Goal: Navigation & Orientation: Find specific page/section

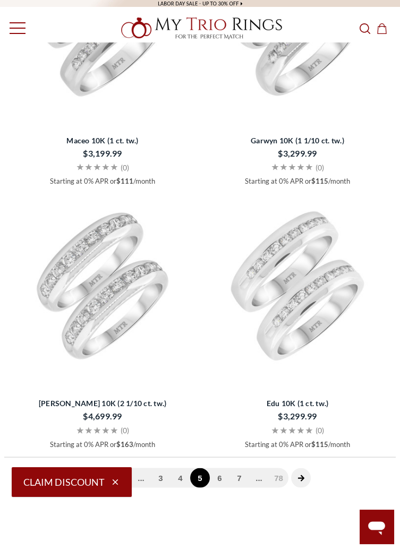
scroll to position [3742, 0]
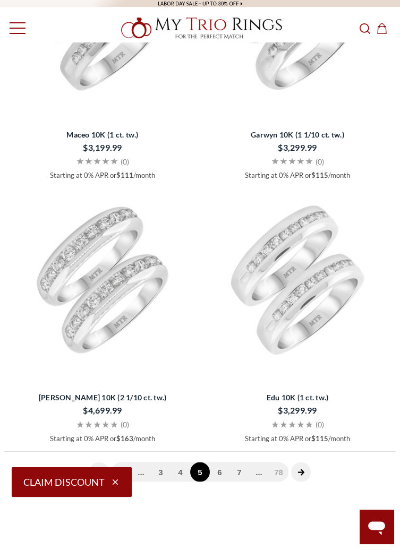
click at [303, 472] on icon "next page" at bounding box center [301, 473] width 6 height 6
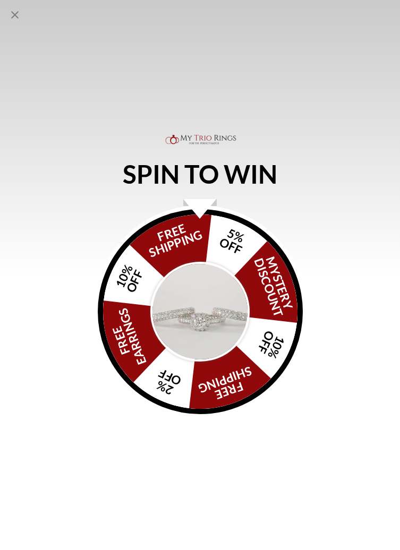
scroll to position [472, 0]
click at [20, 14] on icon "Close popup" at bounding box center [15, 15] width 13 height 13
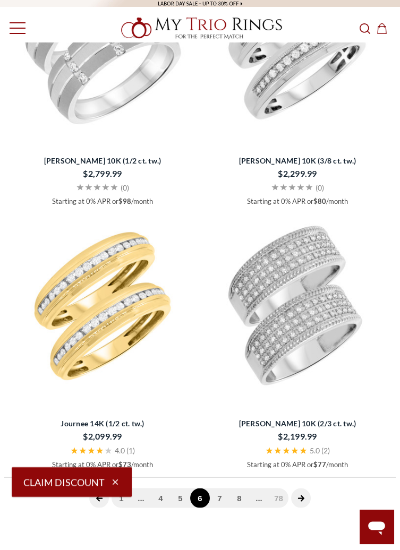
scroll to position [3719, 0]
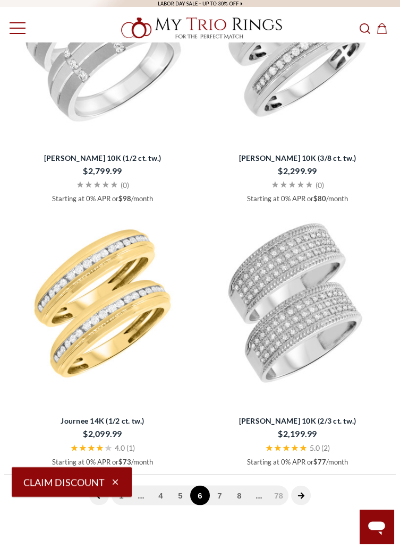
click at [303, 495] on icon "next page" at bounding box center [301, 496] width 6 height 6
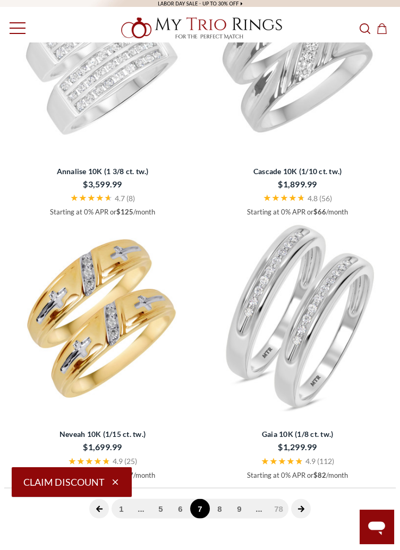
scroll to position [3706, 0]
click at [303, 511] on icon "next page" at bounding box center [301, 508] width 7 height 7
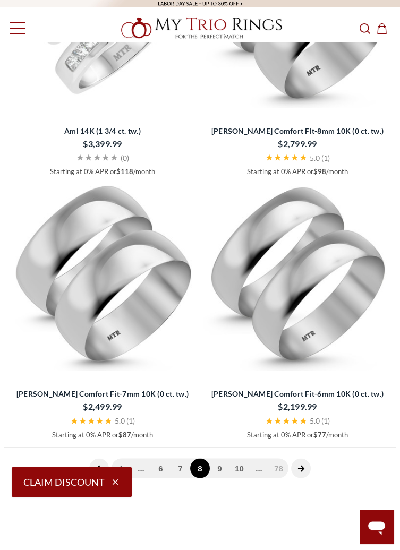
scroll to position [3750, 0]
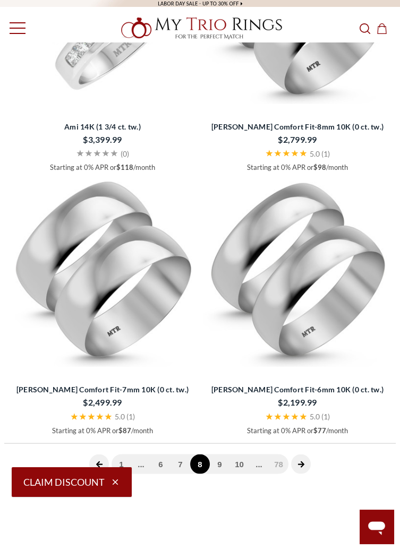
click at [302, 464] on icon "next page" at bounding box center [301, 465] width 6 height 6
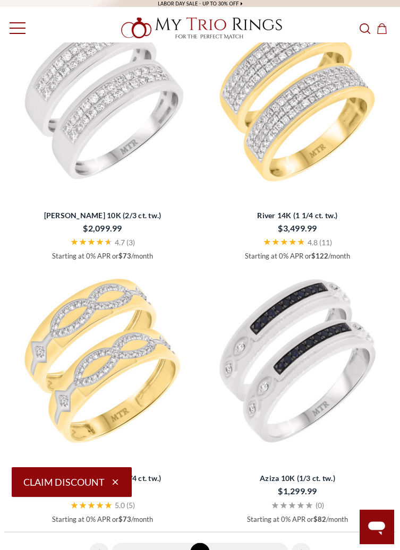
scroll to position [3664, 0]
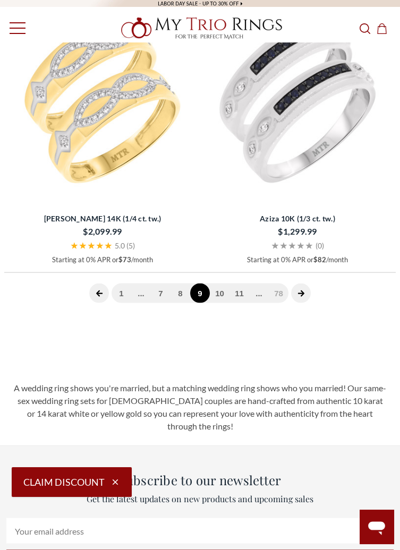
click at [301, 295] on icon "next page" at bounding box center [301, 294] width 6 height 6
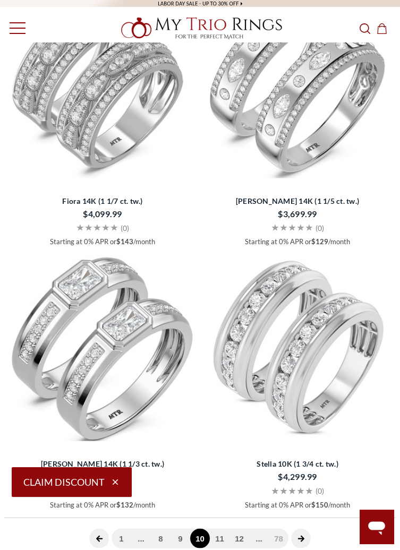
scroll to position [3679, 0]
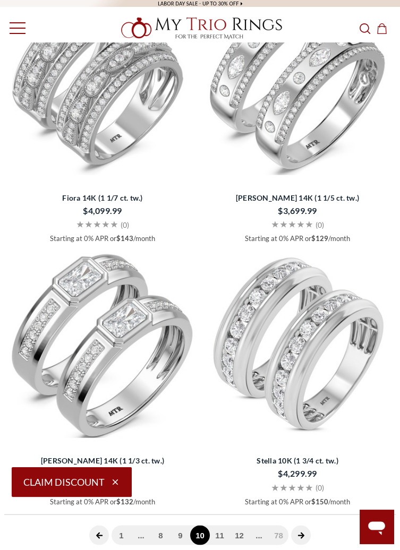
click at [301, 535] on icon "next page" at bounding box center [301, 536] width 6 height 6
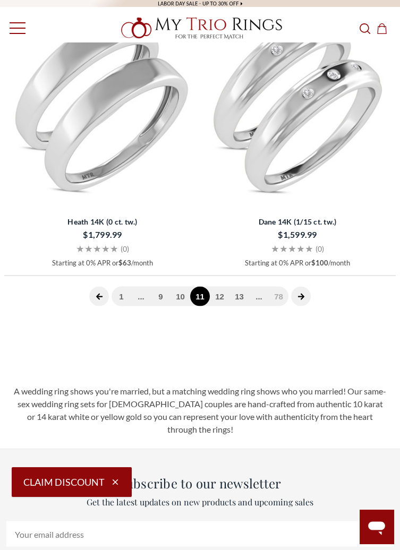
scroll to position [3921, 0]
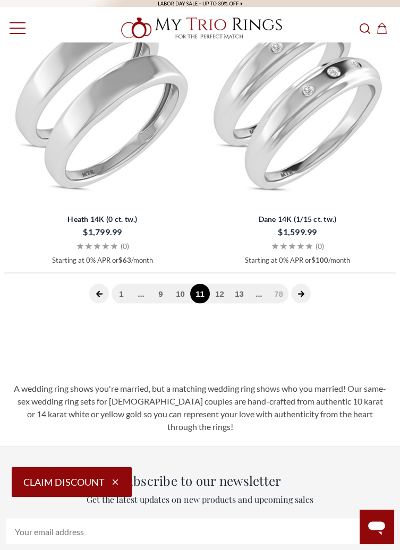
click at [301, 296] on icon "next page" at bounding box center [301, 294] width 6 height 6
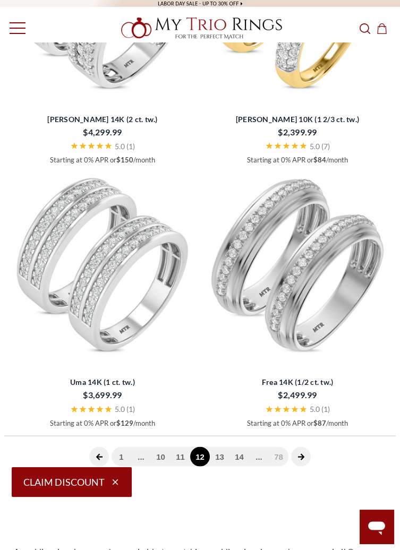
scroll to position [3760, 0]
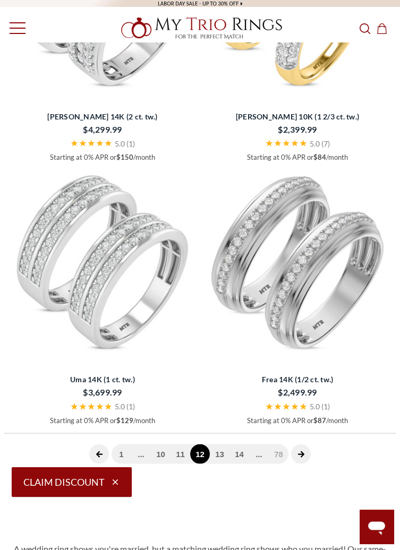
click at [301, 454] on icon "next page" at bounding box center [301, 455] width 6 height 6
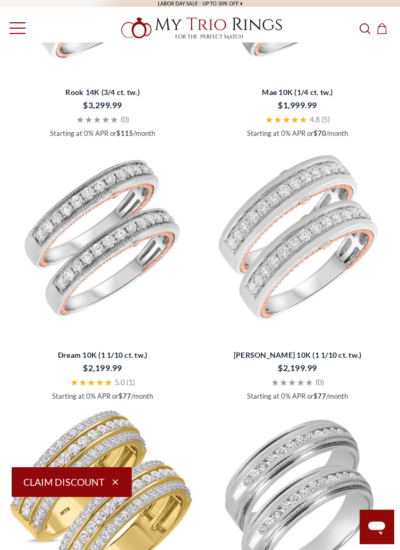
scroll to position [2903, 0]
